Goal: Transaction & Acquisition: Purchase product/service

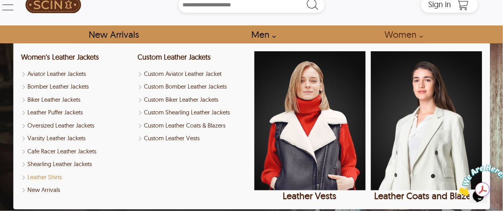
scroll to position [8, 0]
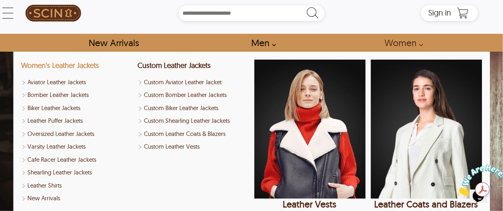
click at [84, 67] on link "Women's Leather Jackets" at bounding box center [60, 65] width 78 height 9
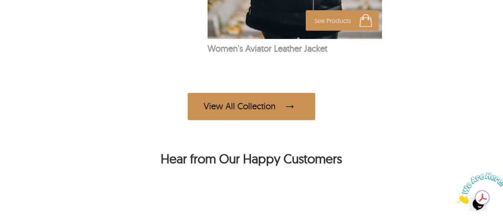
scroll to position [721, 0]
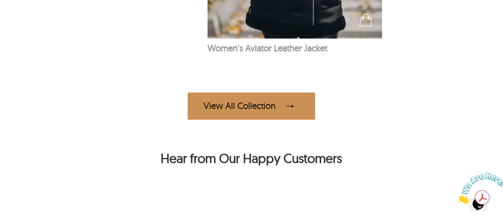
click at [269, 109] on div "View All Collection" at bounding box center [252, 106] width 128 height 27
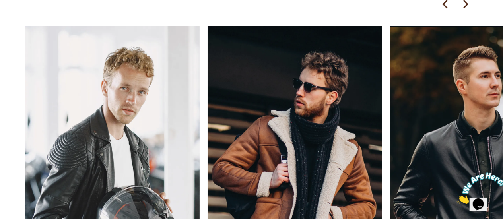
scroll to position [1185, 0]
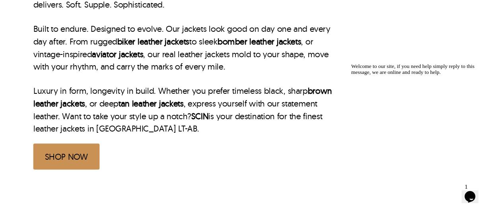
scroll to position [8, 0]
